Goal: Task Accomplishment & Management: Manage account settings

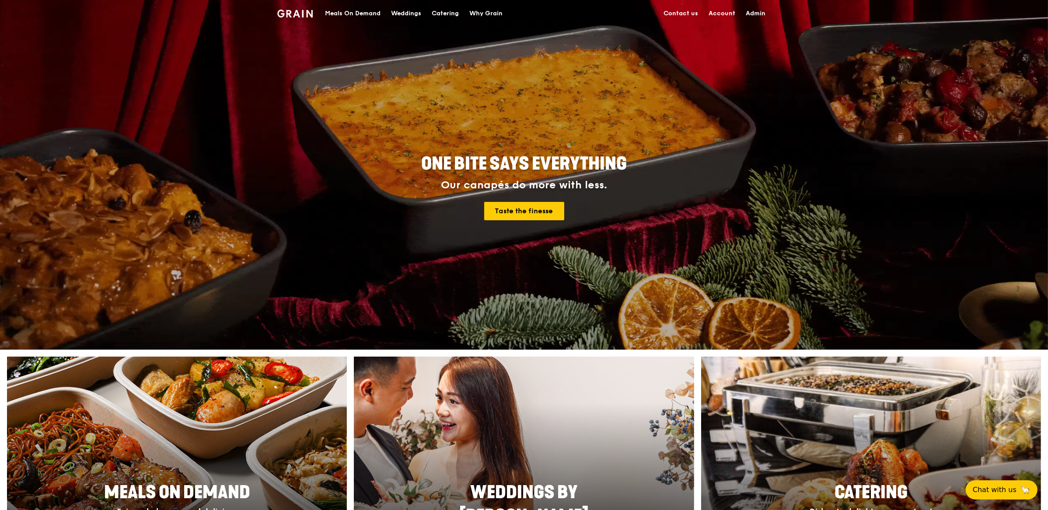
click at [366, 14] on div "Meals On Demand" at bounding box center [353, 13] width 56 height 26
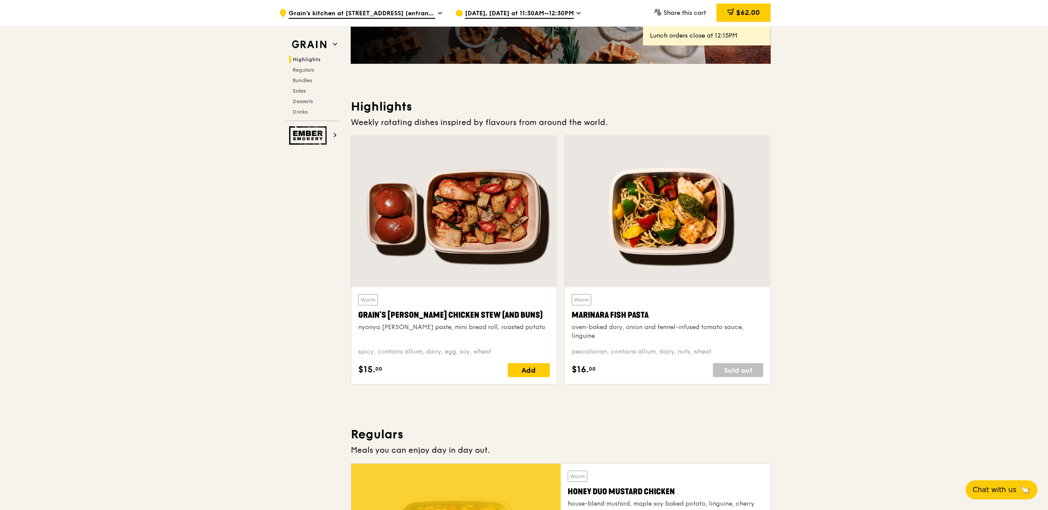
scroll to position [180, 0]
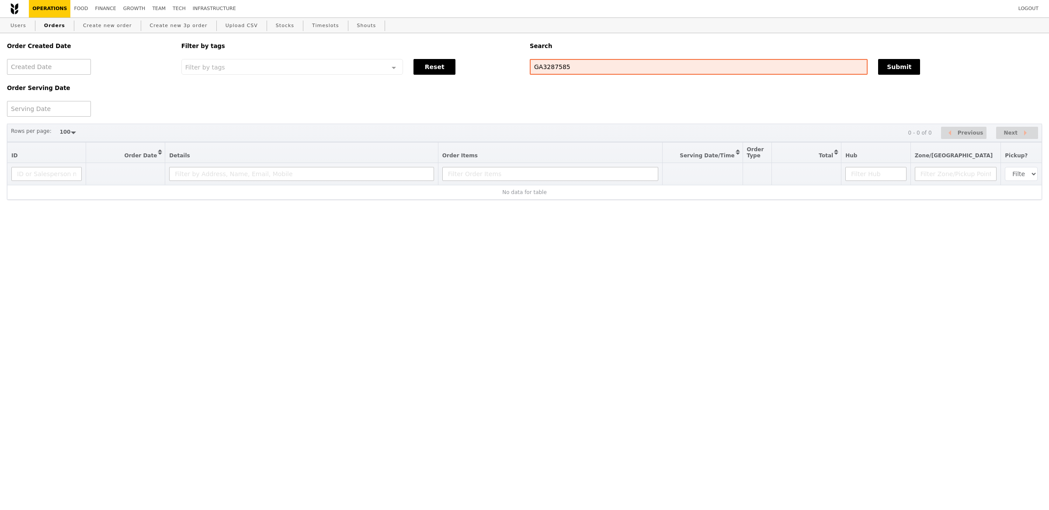
select select "100"
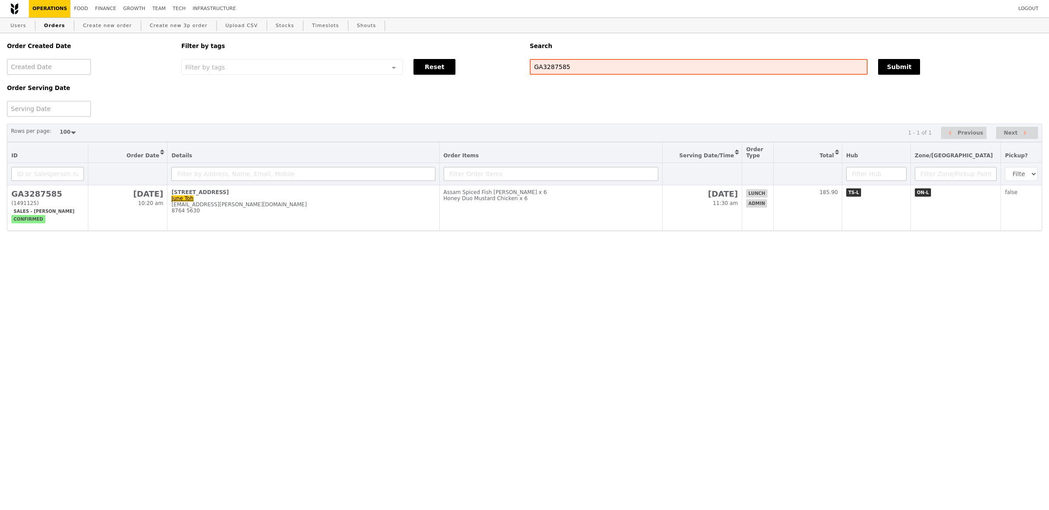
click at [237, 232] on div "Order Created Date Order Serving Date Filter by tags Filter by tags Meal_Plan W…" at bounding box center [524, 156] width 1049 height 247
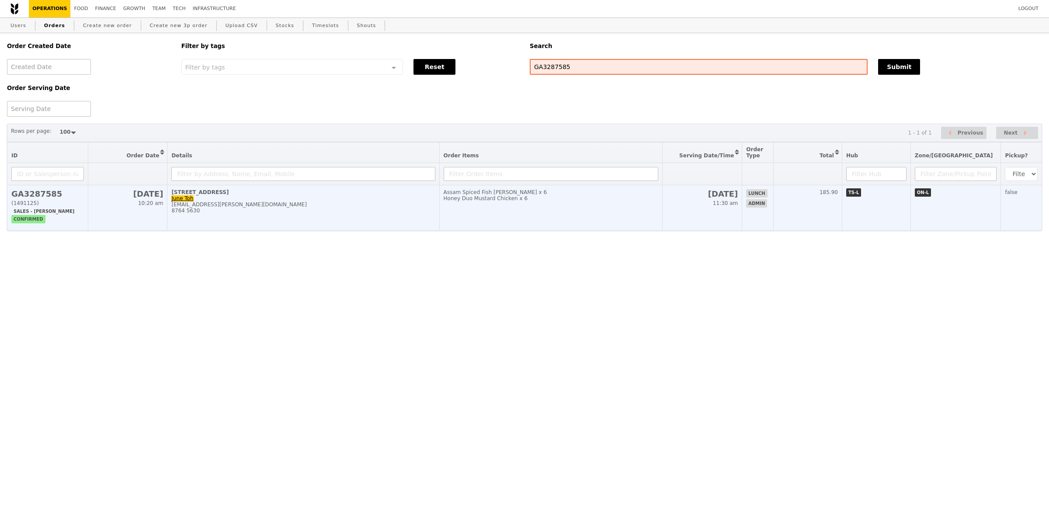
click at [249, 223] on td "72 Anson Road, #05-02/02A June Toh june.toh@haworth.com 8764 5630" at bounding box center [303, 207] width 272 height 45
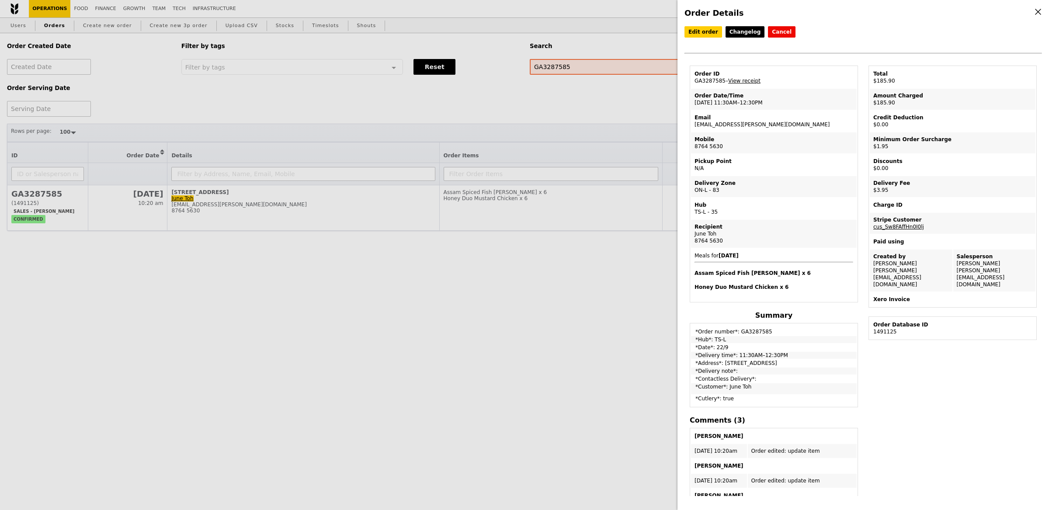
click at [741, 111] on td "Email june.toh@haworth.com" at bounding box center [774, 121] width 166 height 21
drag, startPoint x: 751, startPoint y: 122, endPoint x: 693, endPoint y: 121, distance: 58.1
click at [693, 121] on td "Email june.toh@haworth.com" at bounding box center [774, 121] width 166 height 21
copy td "[EMAIL_ADDRESS][PERSON_NAME][DOMAIN_NAME]"
click at [171, 52] on div "Order Details Edit order Changelog Cancel Order ID GA3287585 – View receipt Ord…" at bounding box center [524, 255] width 1049 height 510
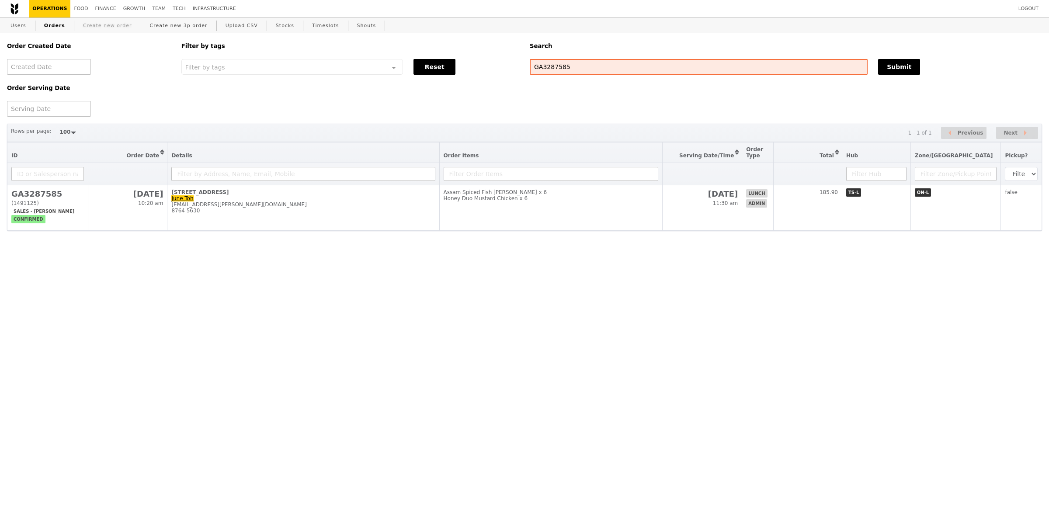
click at [114, 24] on link "Create new order" at bounding box center [108, 26] width 56 height 16
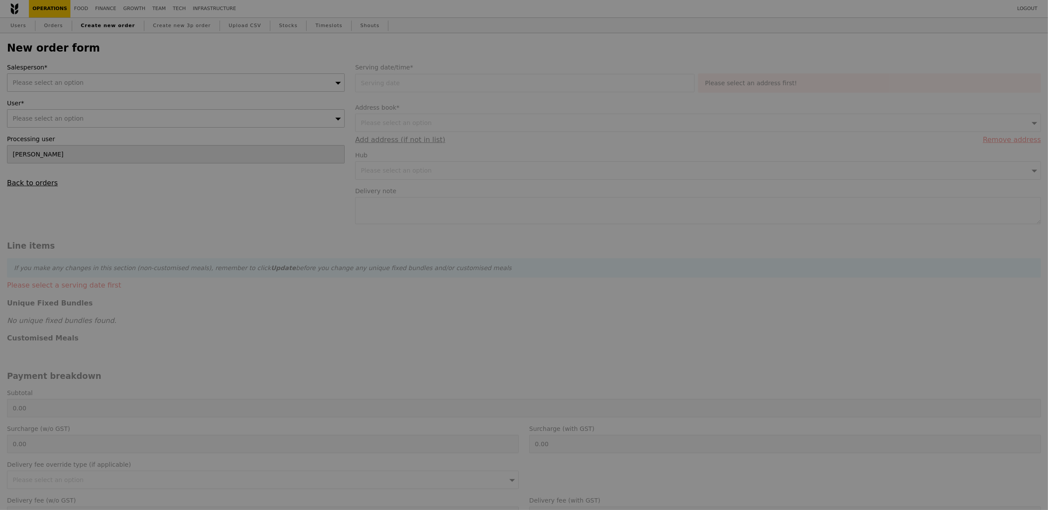
type input "Confirm"
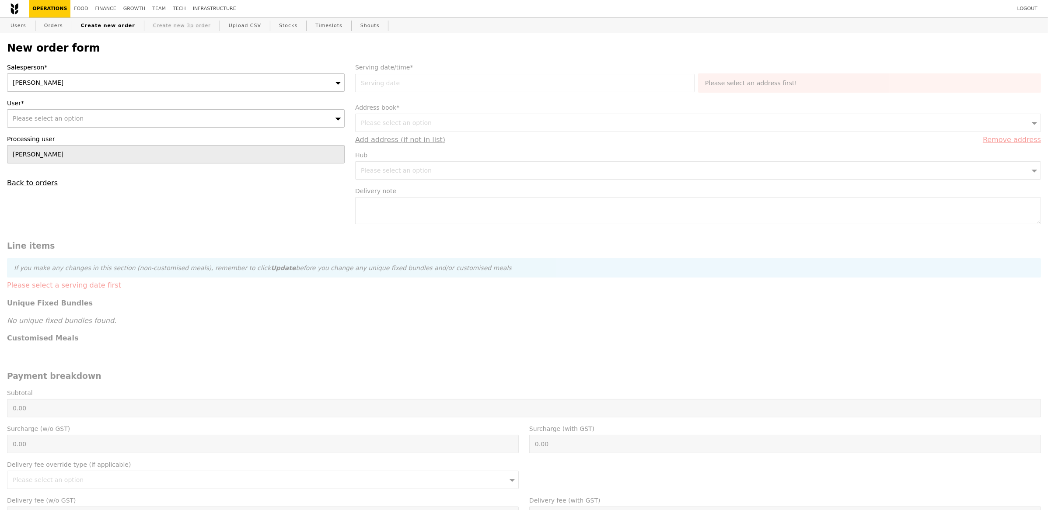
click at [157, 24] on link "Create new 3p order" at bounding box center [182, 26] width 65 height 16
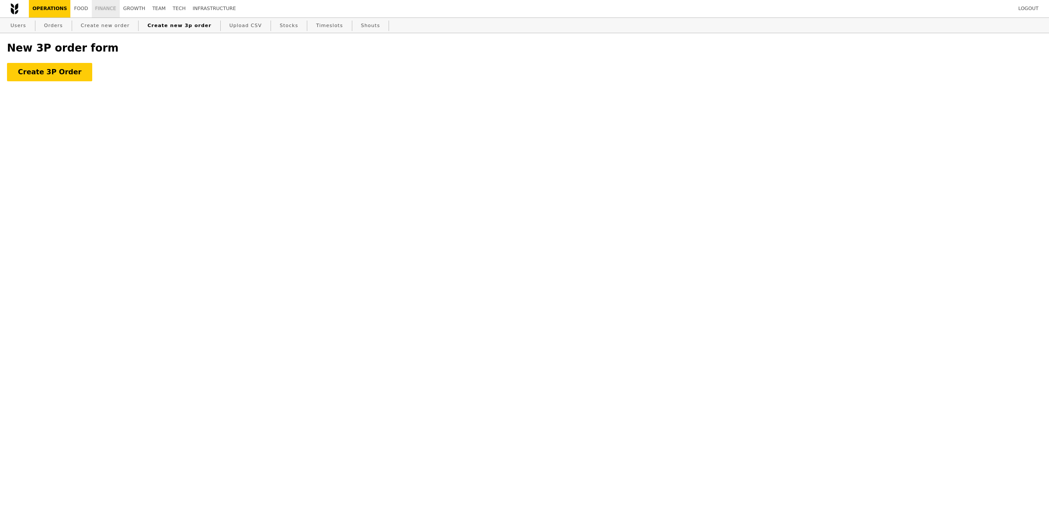
click at [95, 10] on link "Finance" at bounding box center [106, 8] width 28 height 17
click at [120, 7] on link "Growth" at bounding box center [134, 8] width 29 height 17
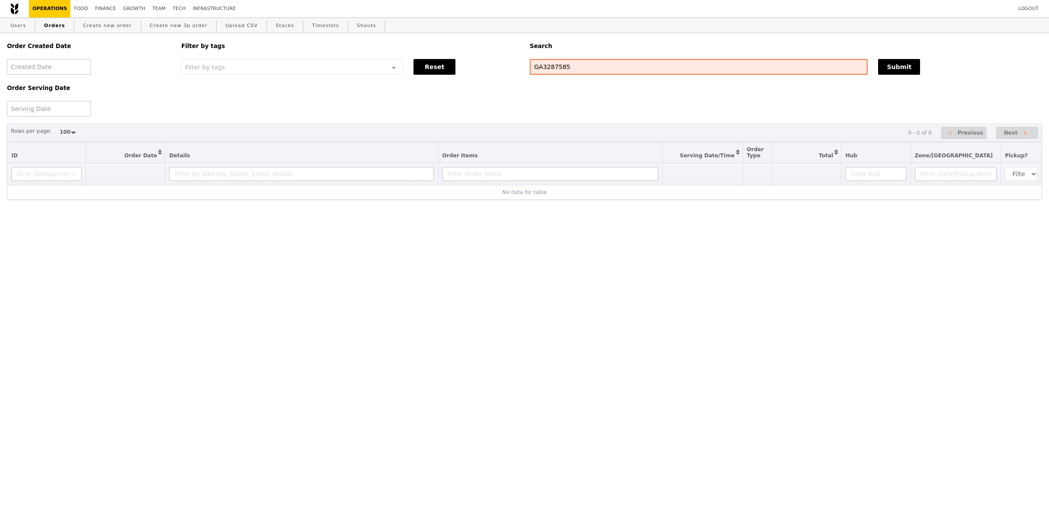
select select "100"
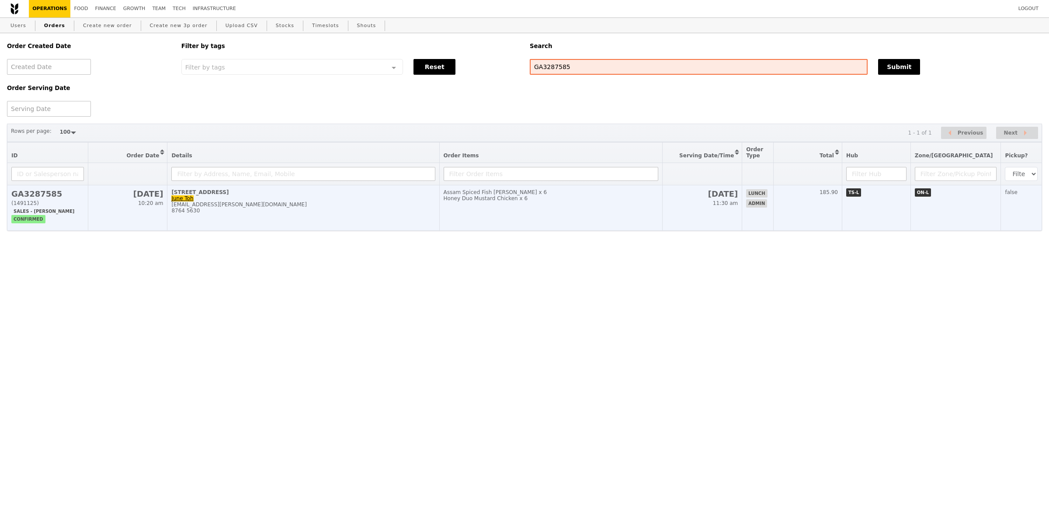
click at [628, 203] on td "Assam Spiced Fish Curry x 6 Honey Duo Mustard Chicken x 6" at bounding box center [550, 207] width 223 height 45
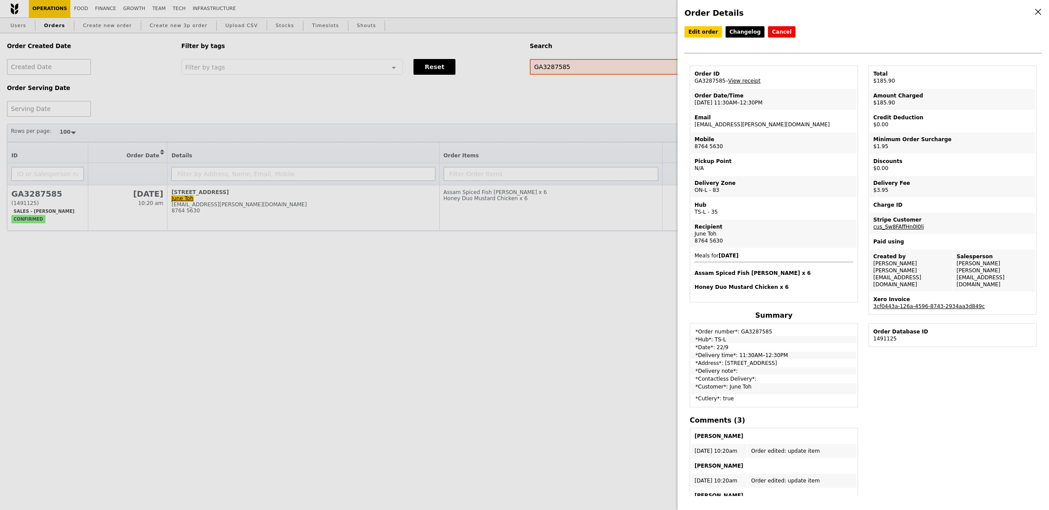
click at [923, 293] on td "Xero Invoice 3cf0443a-126a-4596-8743-2934aa3d849c" at bounding box center [953, 302] width 166 height 21
click at [925, 303] on link "3cf0443a-126a-4596-8743-2934aa3d849c" at bounding box center [929, 306] width 111 height 6
click at [570, 217] on div "Order Details Edit order Changelog Cancel Order ID GA3287585 – View receipt Ord…" at bounding box center [524, 255] width 1049 height 510
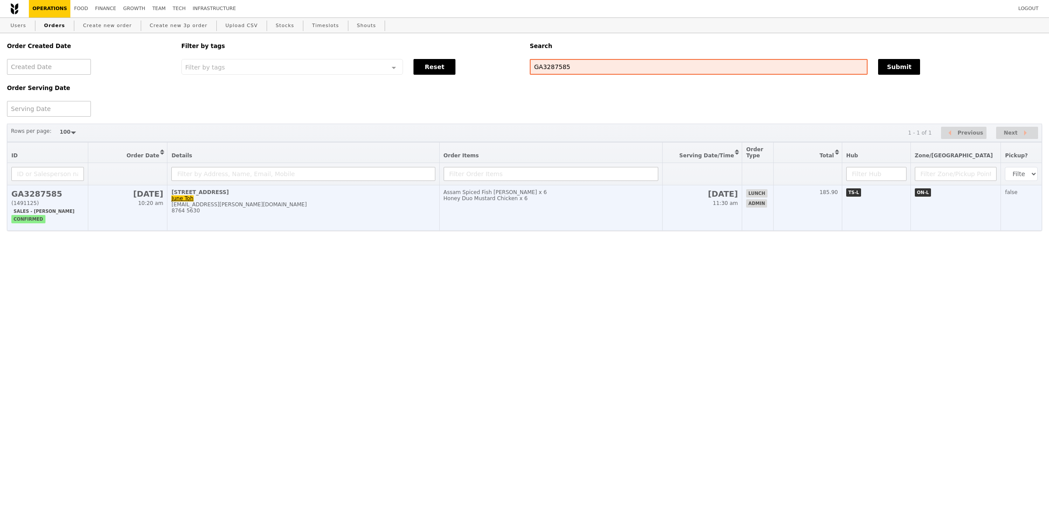
click at [641, 197] on div "Honey Duo Mustard Chicken x 6" at bounding box center [551, 198] width 215 height 6
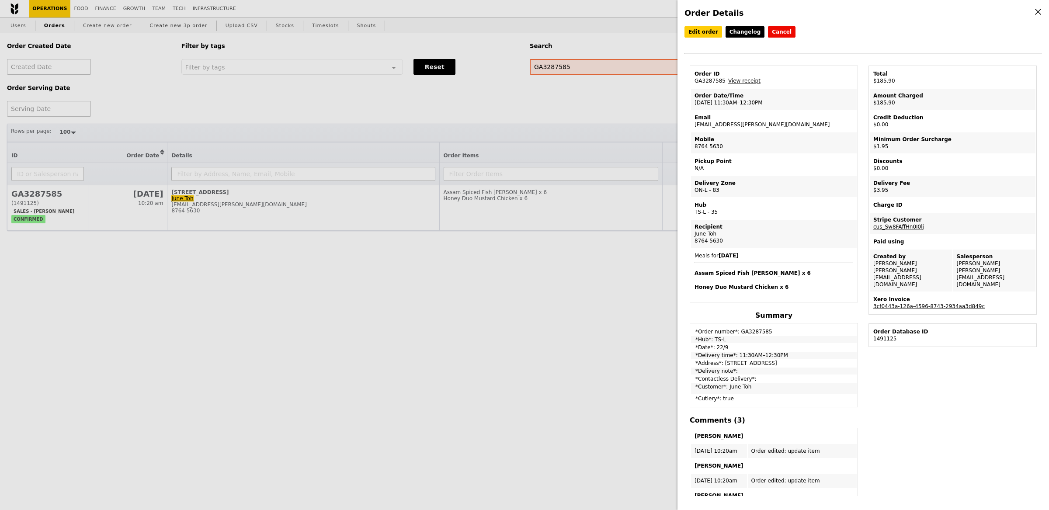
click at [741, 75] on div "Order ID" at bounding box center [774, 73] width 159 height 7
click at [742, 83] on link "View receipt" at bounding box center [744, 81] width 32 height 6
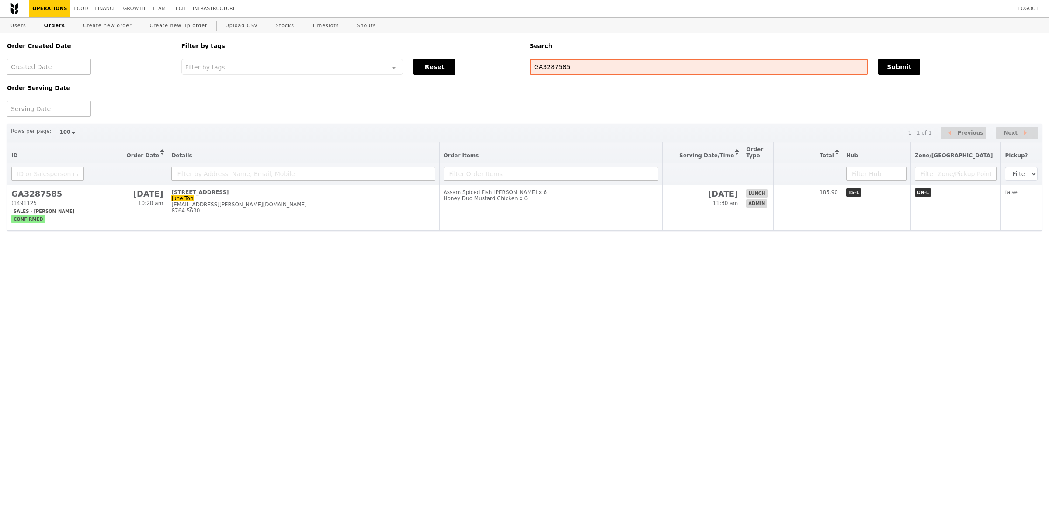
select select "100"
